Goal: Transaction & Acquisition: Purchase product/service

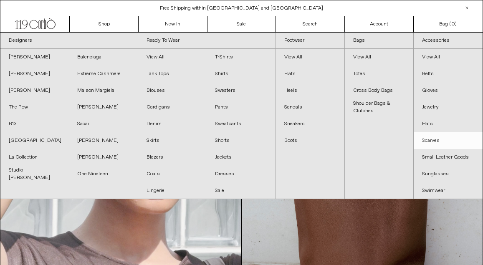
click at [431, 140] on link "Scarves" at bounding box center [448, 140] width 69 height 17
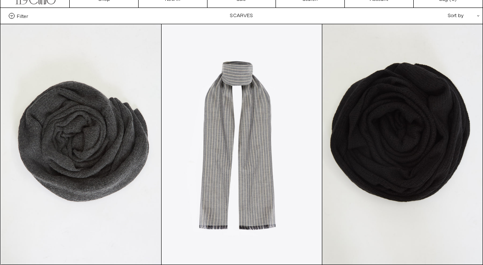
scroll to position [14, 0]
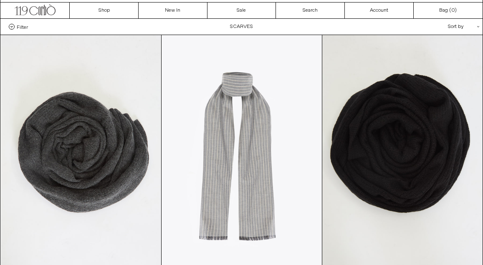
click at [280, 139] on at bounding box center [242, 155] width 160 height 241
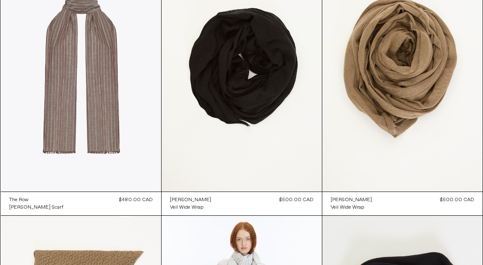
scroll to position [902, 0]
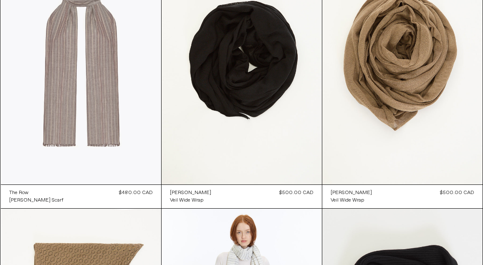
click at [116, 104] on at bounding box center [81, 64] width 160 height 241
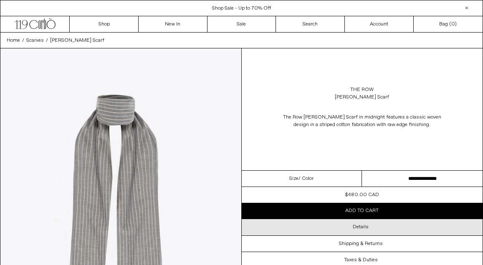
click at [374, 228] on div "Details" at bounding box center [362, 227] width 241 height 16
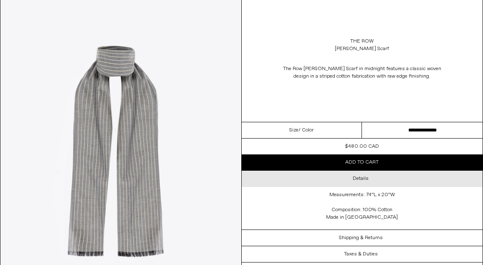
scroll to position [52, 0]
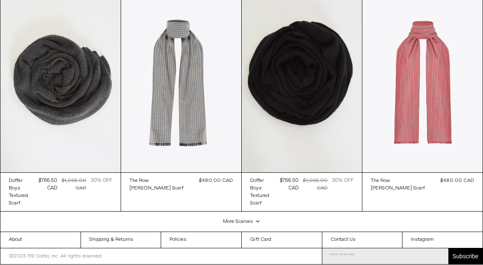
scroll to position [678, 0]
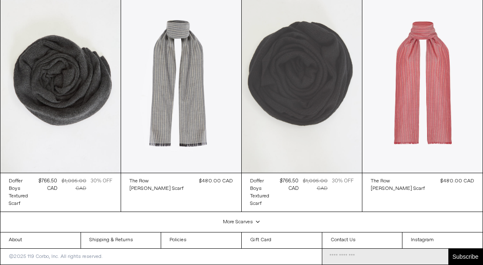
click at [289, 113] on at bounding box center [302, 82] width 120 height 180
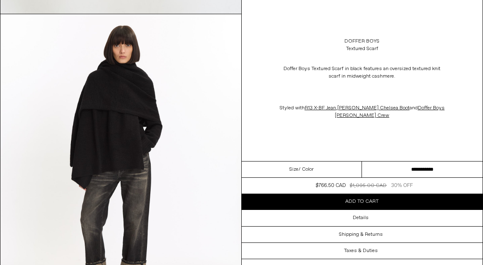
scroll to position [349, 0]
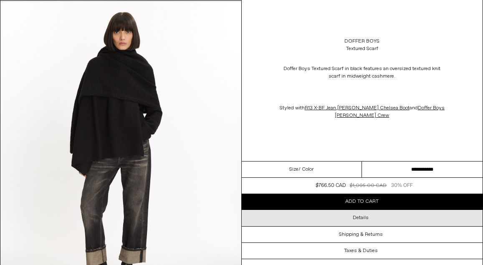
click at [358, 219] on h3 "Details" at bounding box center [361, 218] width 16 height 6
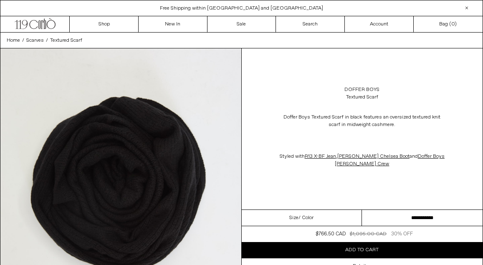
scroll to position [0, 0]
